Goal: Check status: Check status

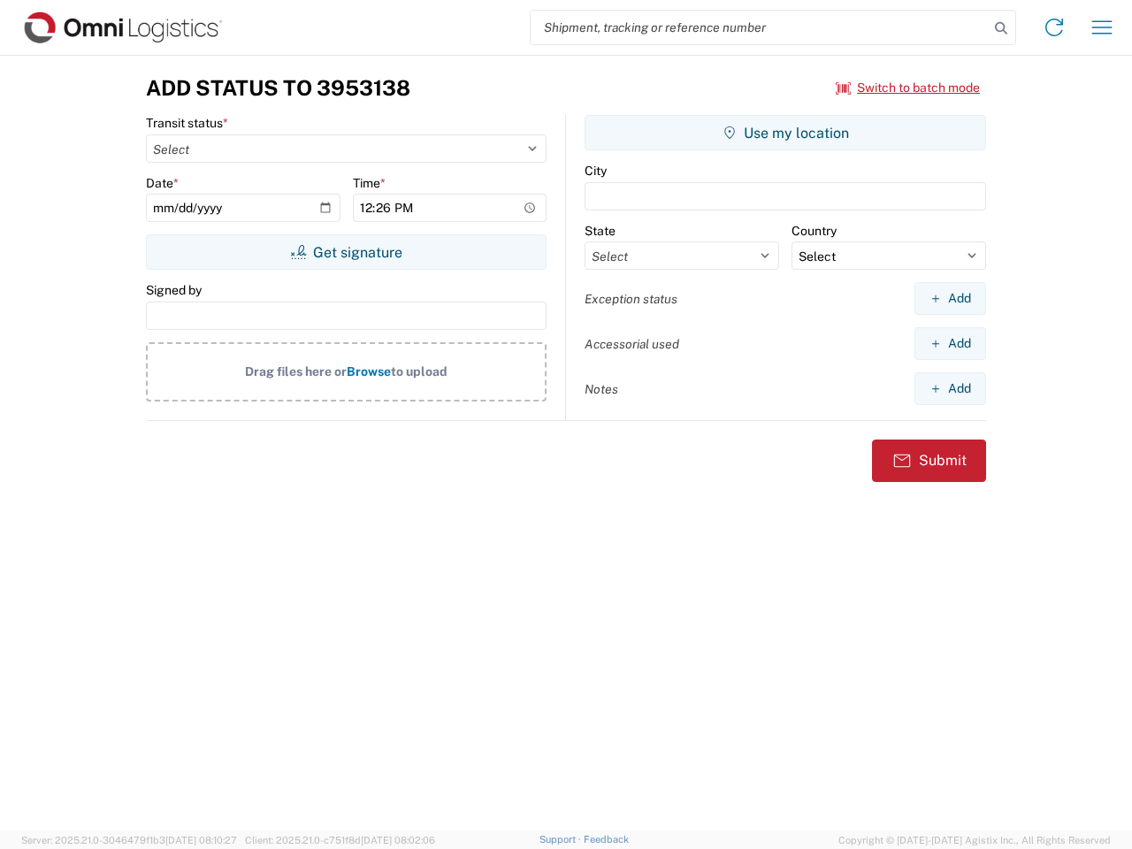
click at [760, 27] on input "search" at bounding box center [760, 28] width 458 height 34
click at [1001, 28] on icon at bounding box center [1001, 28] width 25 height 25
click at [1054, 27] on icon at bounding box center [1054, 27] width 28 height 28
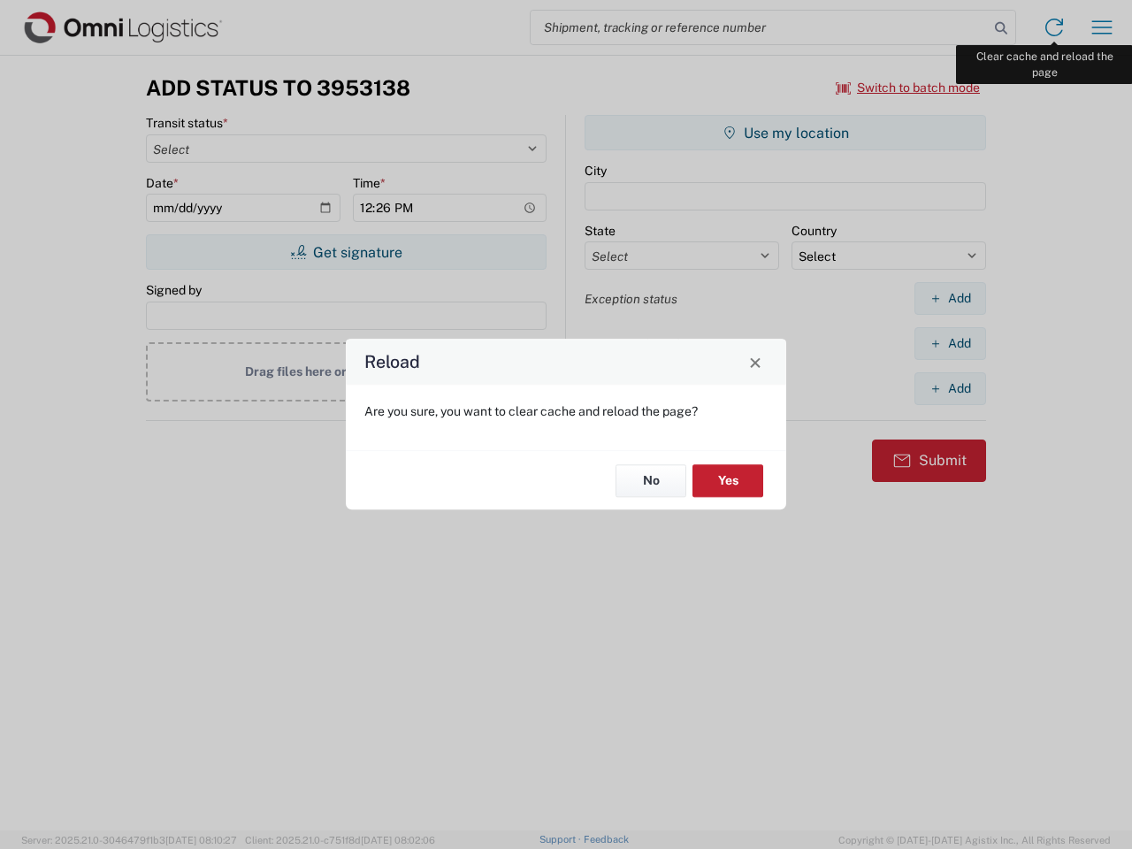
click at [1102, 27] on div "Reload Are you sure, you want to clear cache and reload the page? No Yes" at bounding box center [566, 424] width 1132 height 849
click at [908, 88] on div "Reload Are you sure, you want to clear cache and reload the page? No Yes" at bounding box center [566, 424] width 1132 height 849
click at [346, 252] on div "Reload Are you sure, you want to clear cache and reload the page? No Yes" at bounding box center [566, 424] width 1132 height 849
click at [785, 133] on div "Reload Are you sure, you want to clear cache and reload the page? No Yes" at bounding box center [566, 424] width 1132 height 849
click at [950, 298] on div "Reload Are you sure, you want to clear cache and reload the page? No Yes" at bounding box center [566, 424] width 1132 height 849
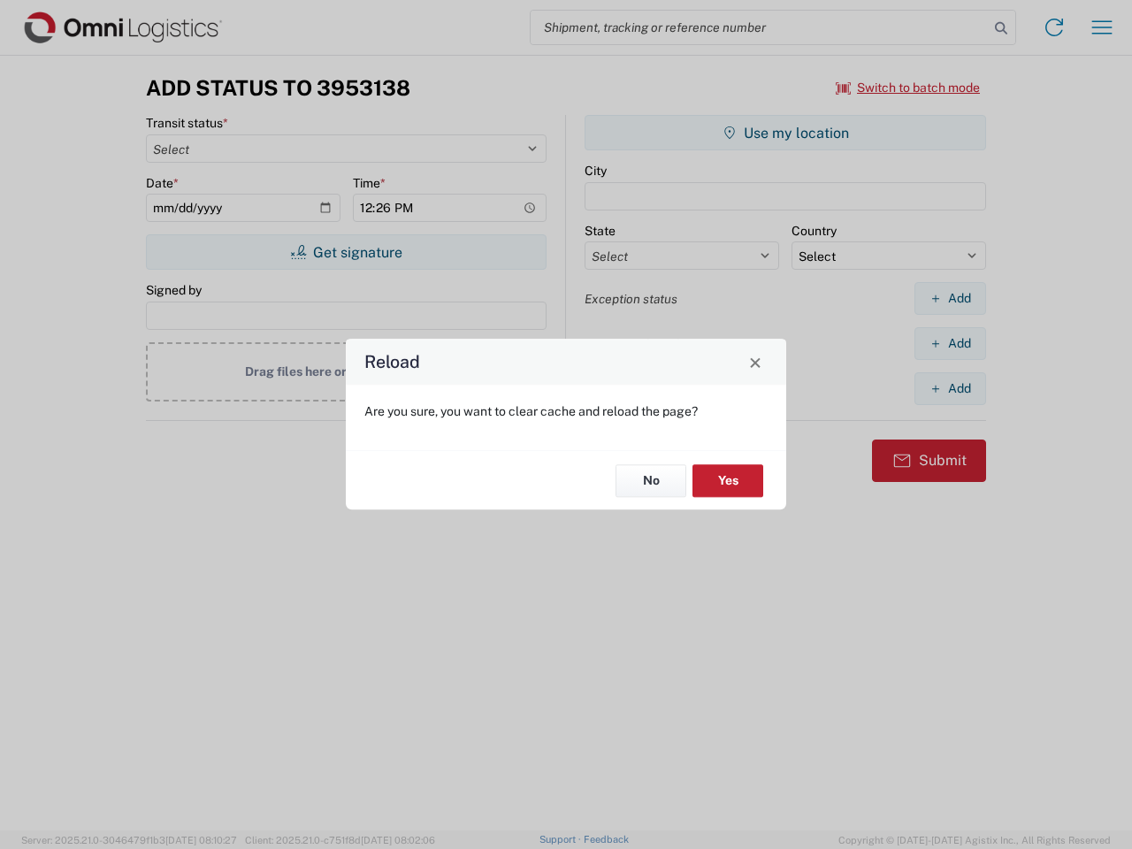
click at [950, 343] on div "Reload Are you sure, you want to clear cache and reload the page? No Yes" at bounding box center [566, 424] width 1132 height 849
click at [950, 388] on div "Reload Are you sure, you want to clear cache and reload the page? No Yes" at bounding box center [566, 424] width 1132 height 849
